Goal: Information Seeking & Learning: Learn about a topic

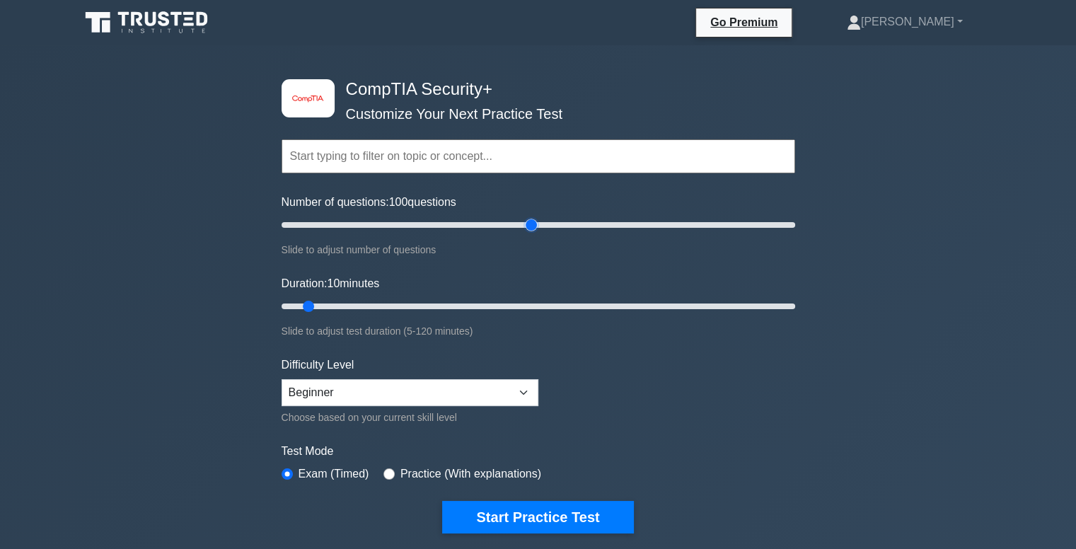
drag, startPoint x: 301, startPoint y: 227, endPoint x: 535, endPoint y: 221, distance: 234.2
type input "100"
click at [535, 221] on input "Number of questions: 100 questions" at bounding box center [537, 224] width 513 height 17
click at [420, 139] on input "text" at bounding box center [537, 156] width 513 height 34
drag, startPoint x: 317, startPoint y: 301, endPoint x: 495, endPoint y: 302, distance: 178.2
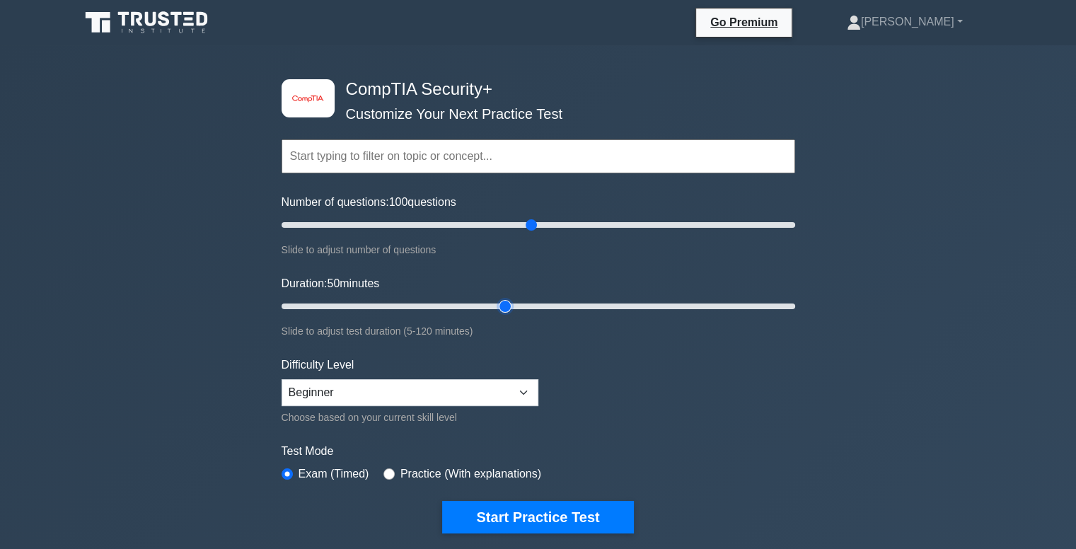
type input "55"
click at [495, 302] on input "Duration: 50 minutes" at bounding box center [537, 306] width 513 height 17
click at [308, 391] on select "Beginner Intermediate Expert" at bounding box center [409, 392] width 257 height 27
select select "expert"
click at [281, 379] on select "Beginner Intermediate Expert" at bounding box center [409, 392] width 257 height 27
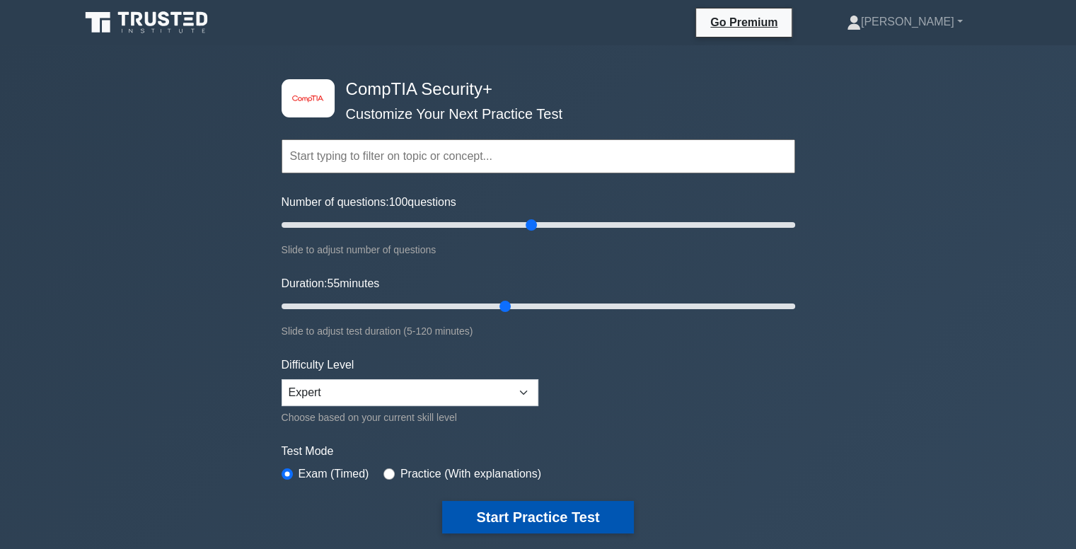
click at [459, 511] on button "Start Practice Test" at bounding box center [537, 517] width 191 height 33
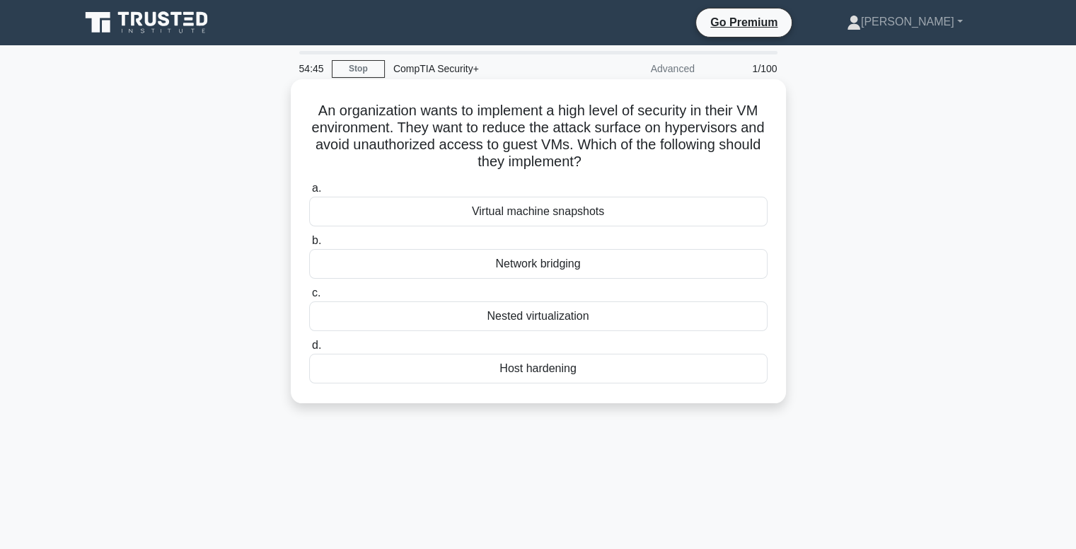
click at [504, 318] on div "Nested virtualization" at bounding box center [538, 316] width 458 height 30
click at [309, 298] on input "c. Nested virtualization" at bounding box center [309, 293] width 0 height 9
